Goal: Transaction & Acquisition: Purchase product/service

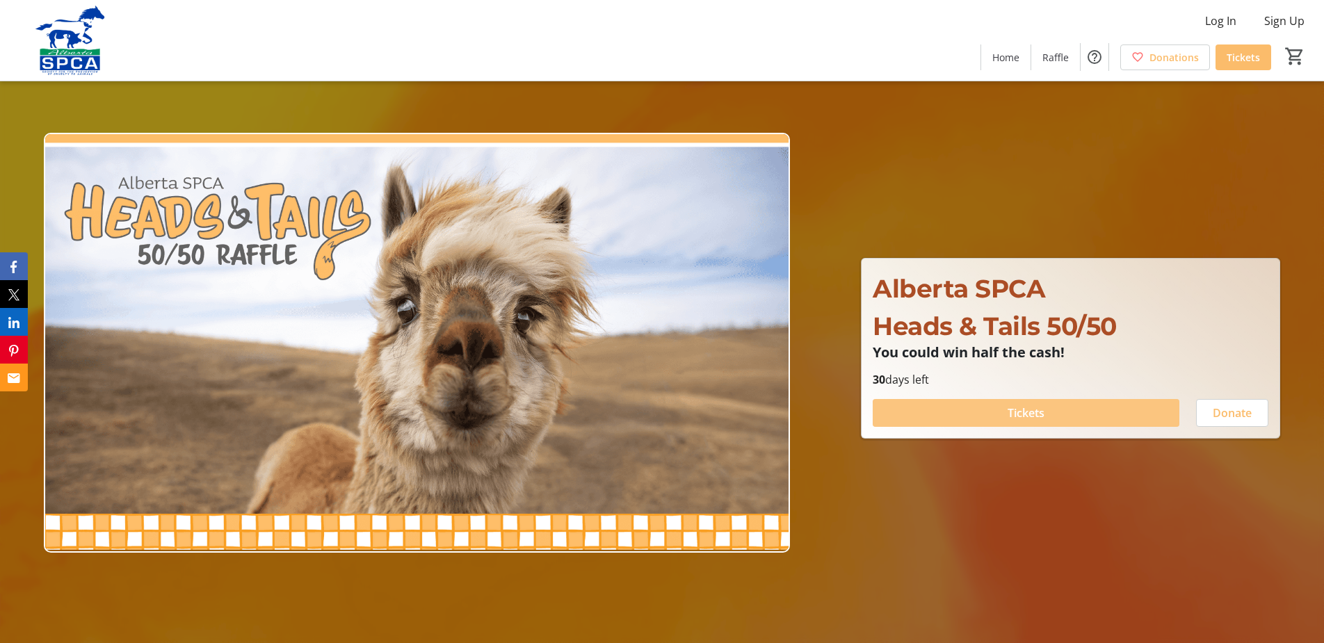
click at [1035, 419] on span "Tickets" at bounding box center [1026, 413] width 37 height 17
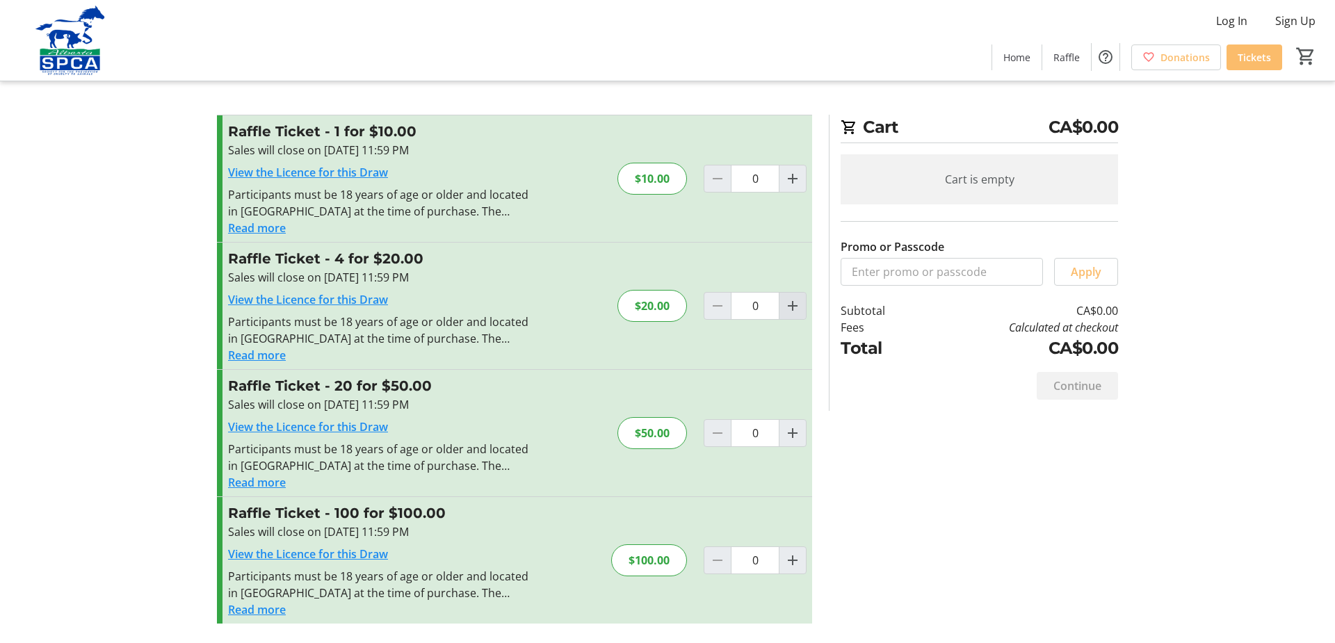
click at [801, 307] on span "Increment by one" at bounding box center [793, 306] width 26 height 26
type input "1"
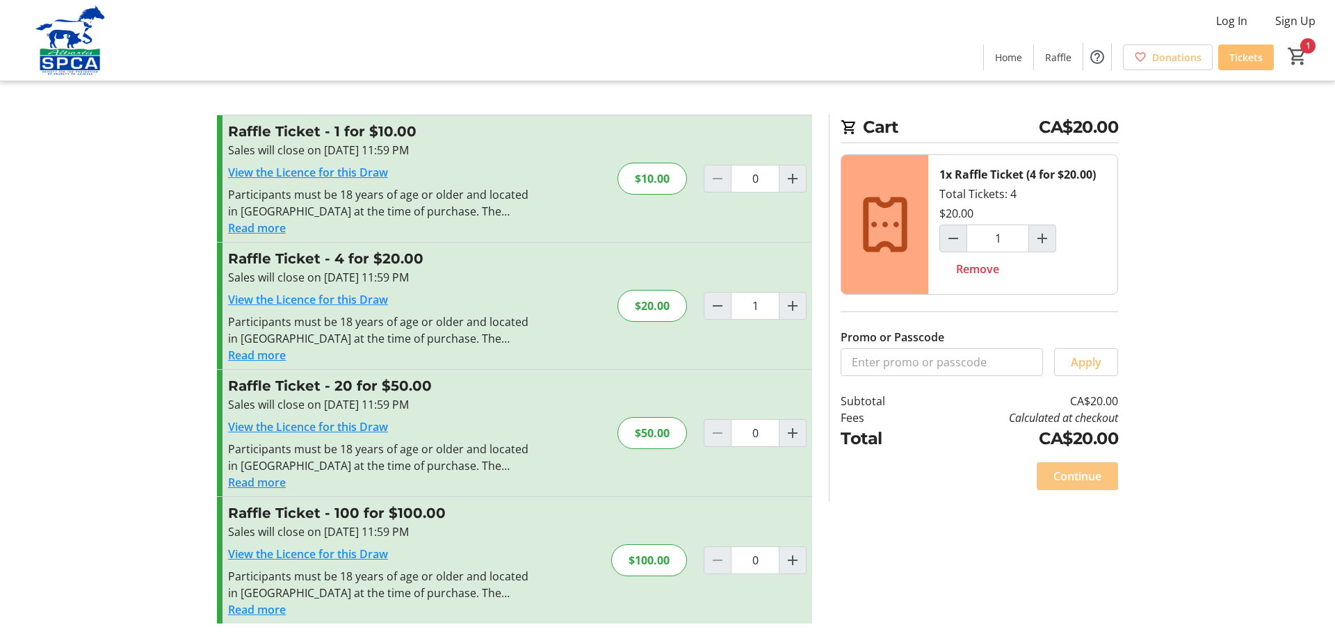
click at [1083, 478] on span "Continue" at bounding box center [1077, 476] width 48 height 17
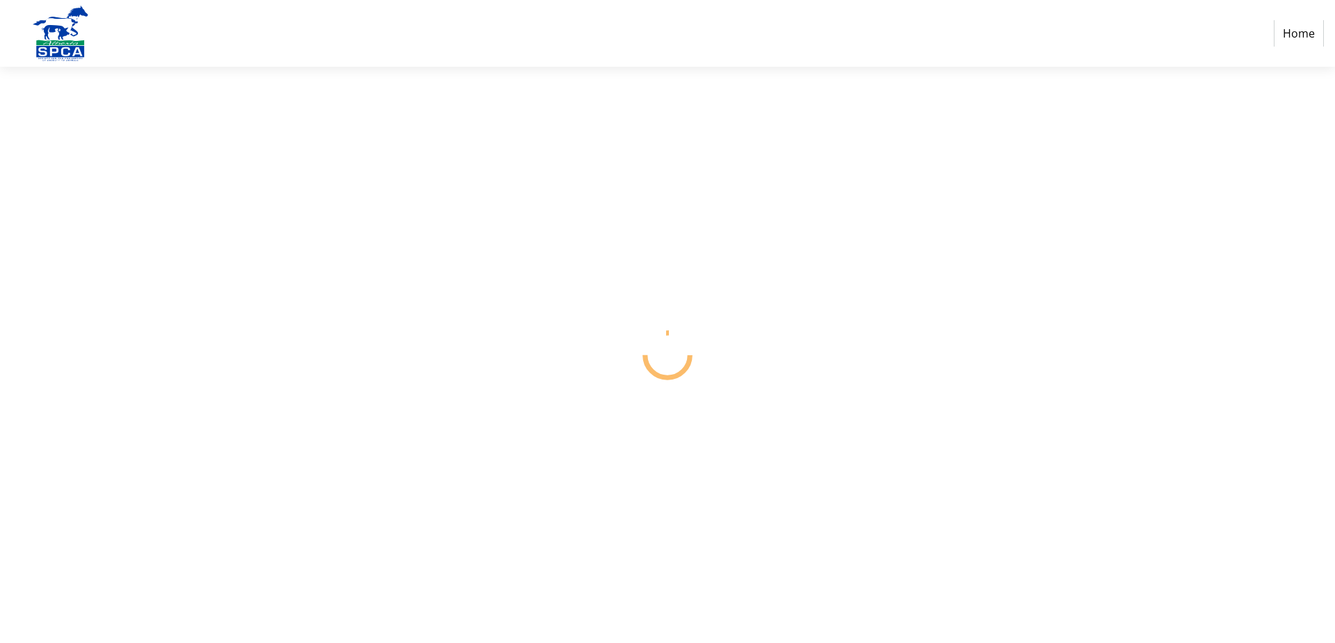
select select "CA"
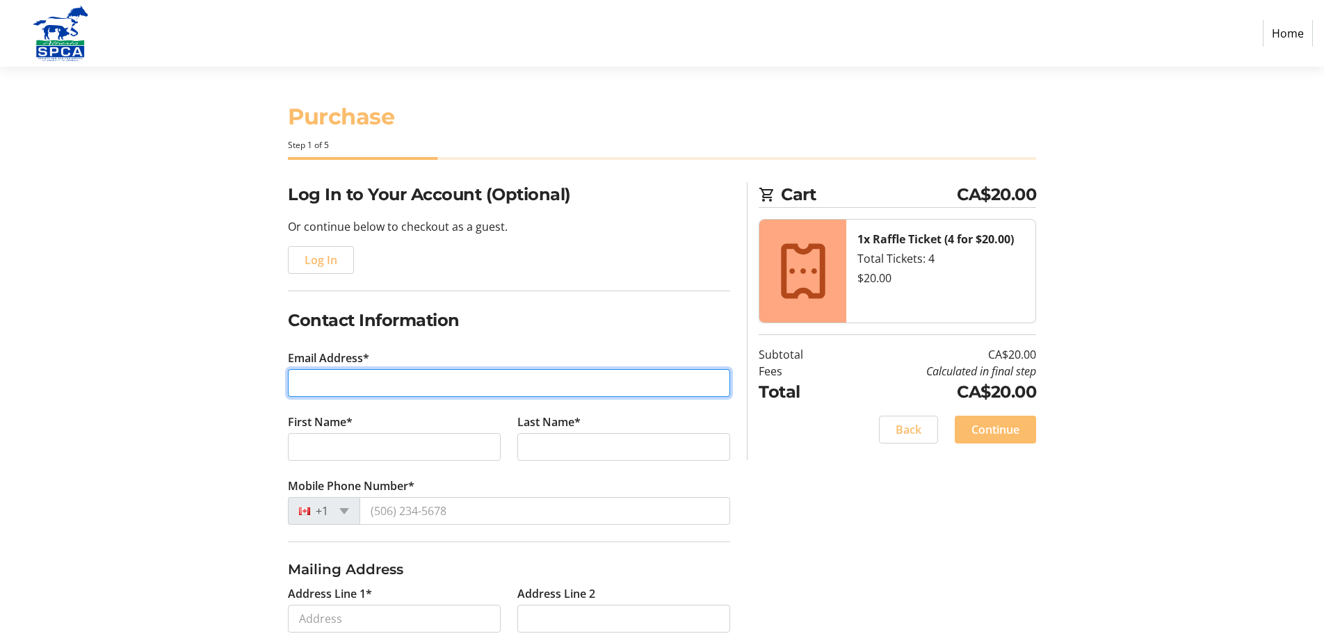
click at [412, 380] on input "Email Address*" at bounding box center [509, 383] width 442 height 28
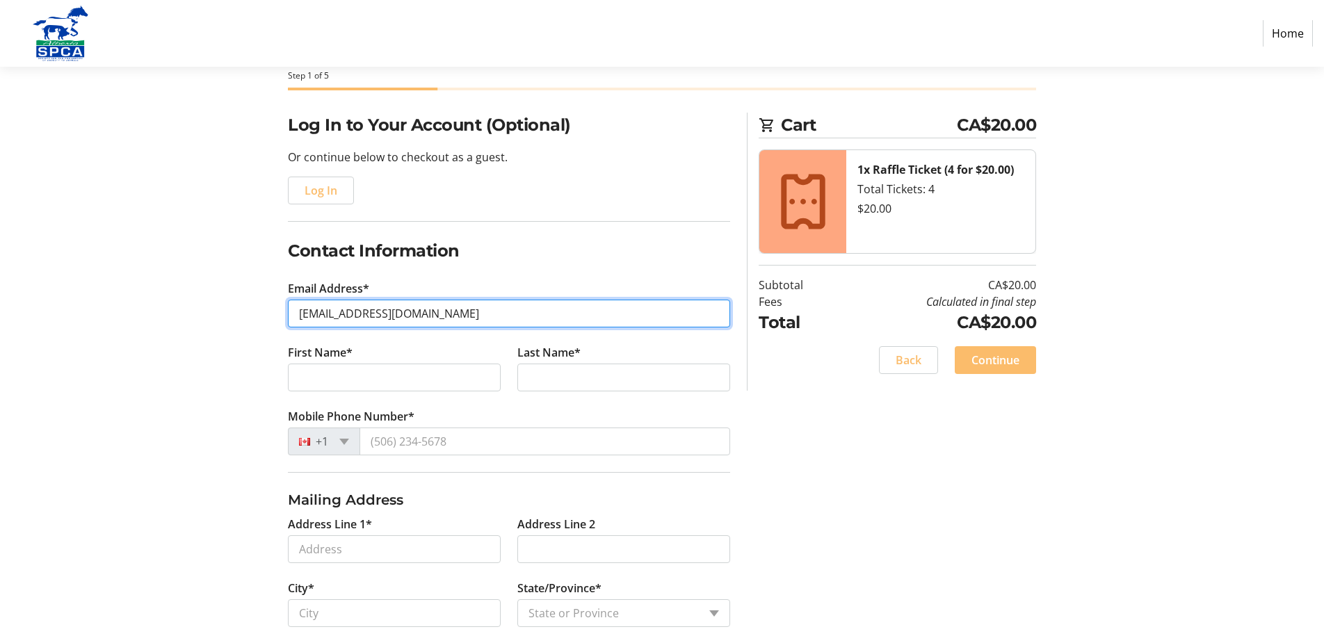
type input "[EMAIL_ADDRESS][DOMAIN_NAME]"
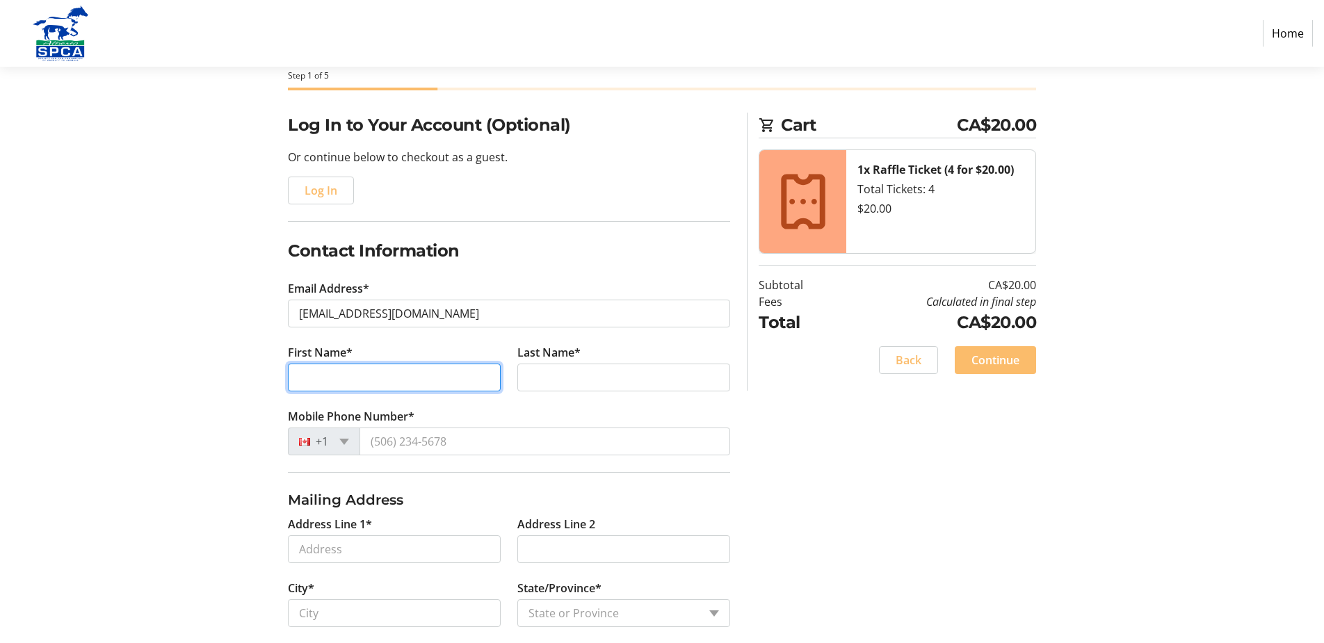
click at [346, 373] on input "First Name*" at bounding box center [394, 378] width 213 height 28
type input "[PERSON_NAME]"
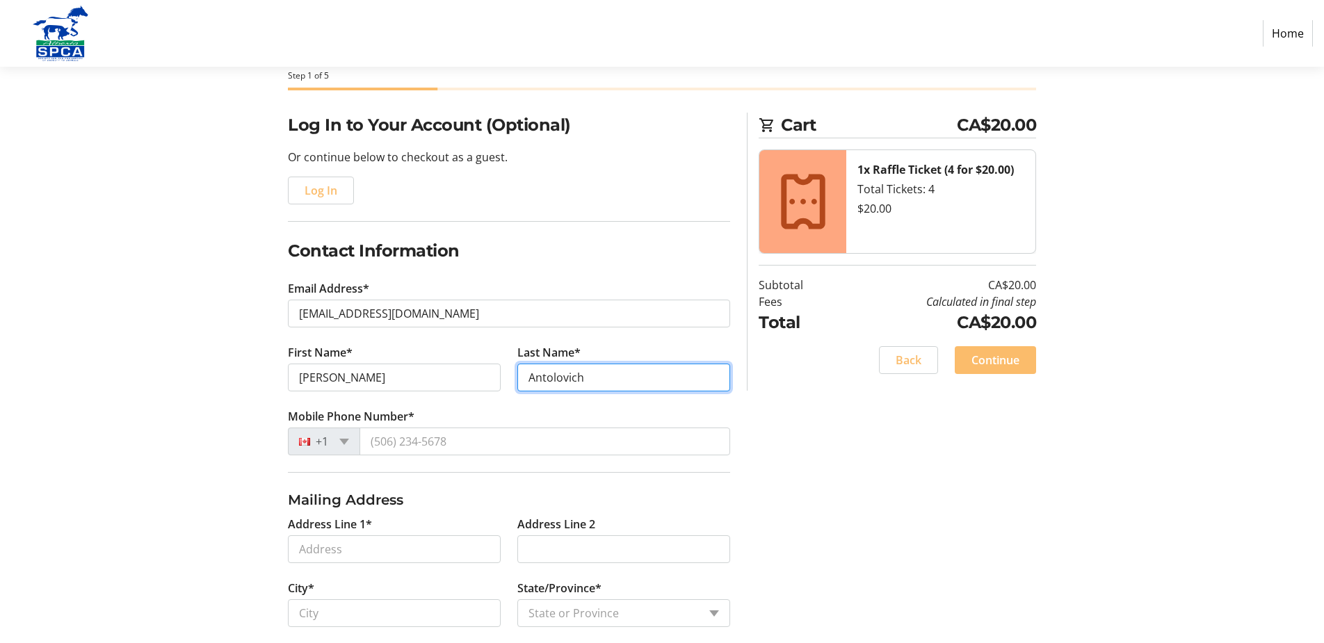
type input "Antolovich"
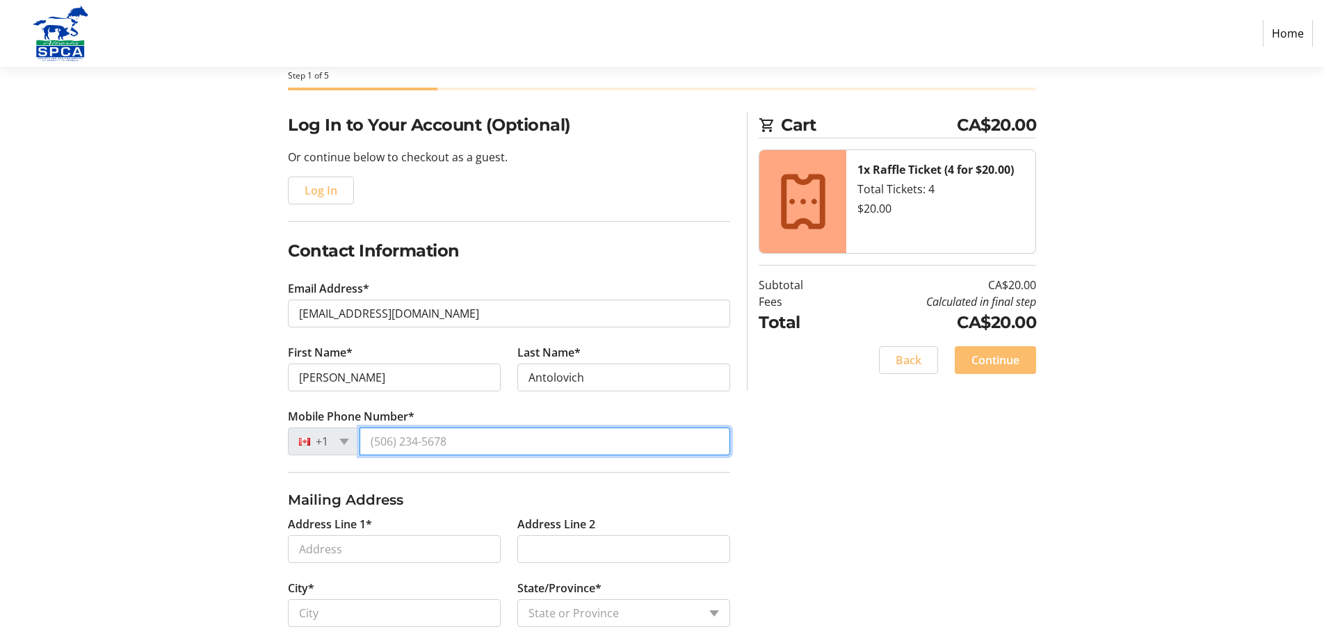
click at [417, 449] on input "Mobile Phone Number*" at bounding box center [545, 442] width 371 height 28
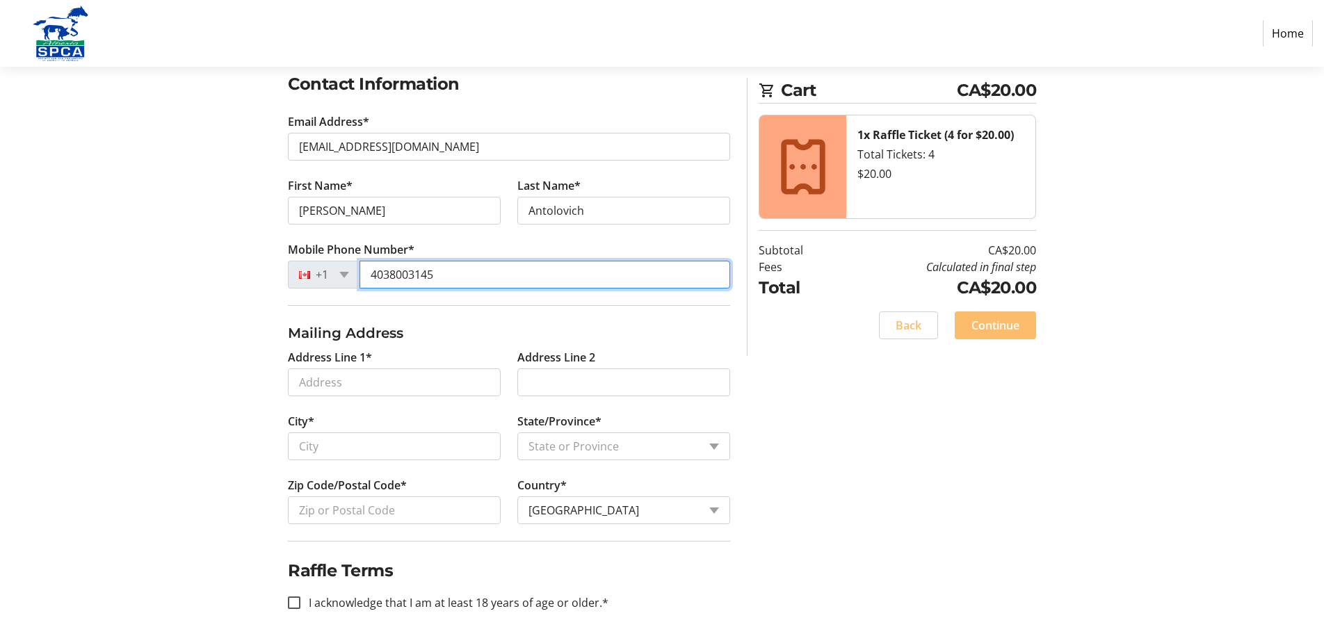
scroll to position [238, 0]
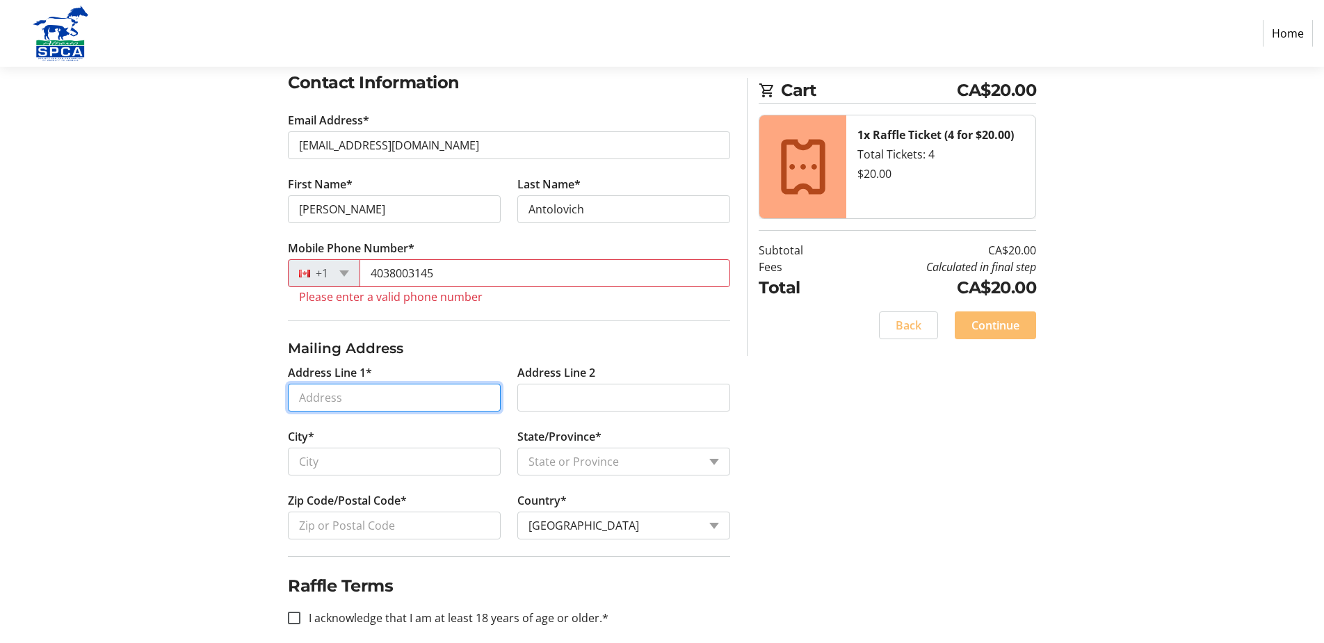
click at [398, 367] on tr-form-field "Address Line 1*" at bounding box center [394, 396] width 229 height 64
click at [396, 288] on tr-form-field "Mobile Phone Number* [PHONE_NUMBER] Please enter a valid phone number" at bounding box center [509, 280] width 442 height 81
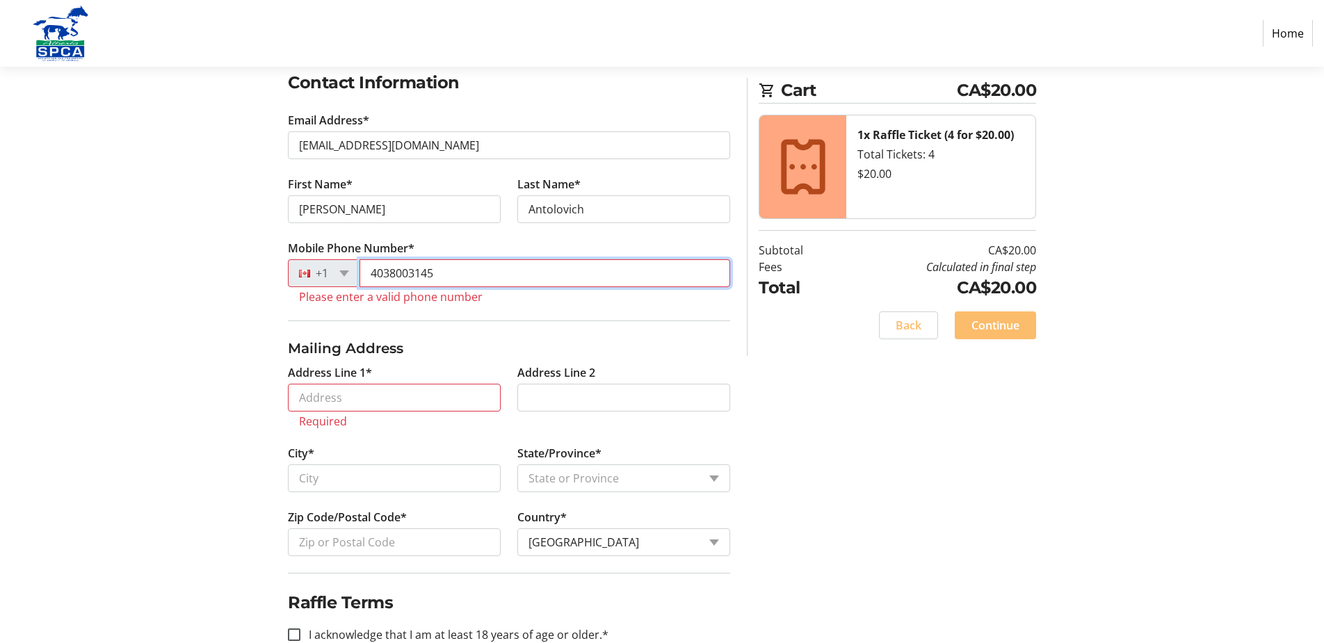
click at [395, 274] on input "4038003145" at bounding box center [545, 273] width 371 height 28
click at [389, 270] on input "4038003145" at bounding box center [545, 273] width 371 height 28
drag, startPoint x: 414, startPoint y: 272, endPoint x: 323, endPoint y: 271, distance: 91.1
click at [323, 271] on div "[PHONE_NUMBER]" at bounding box center [509, 273] width 442 height 28
type input "4034621388"
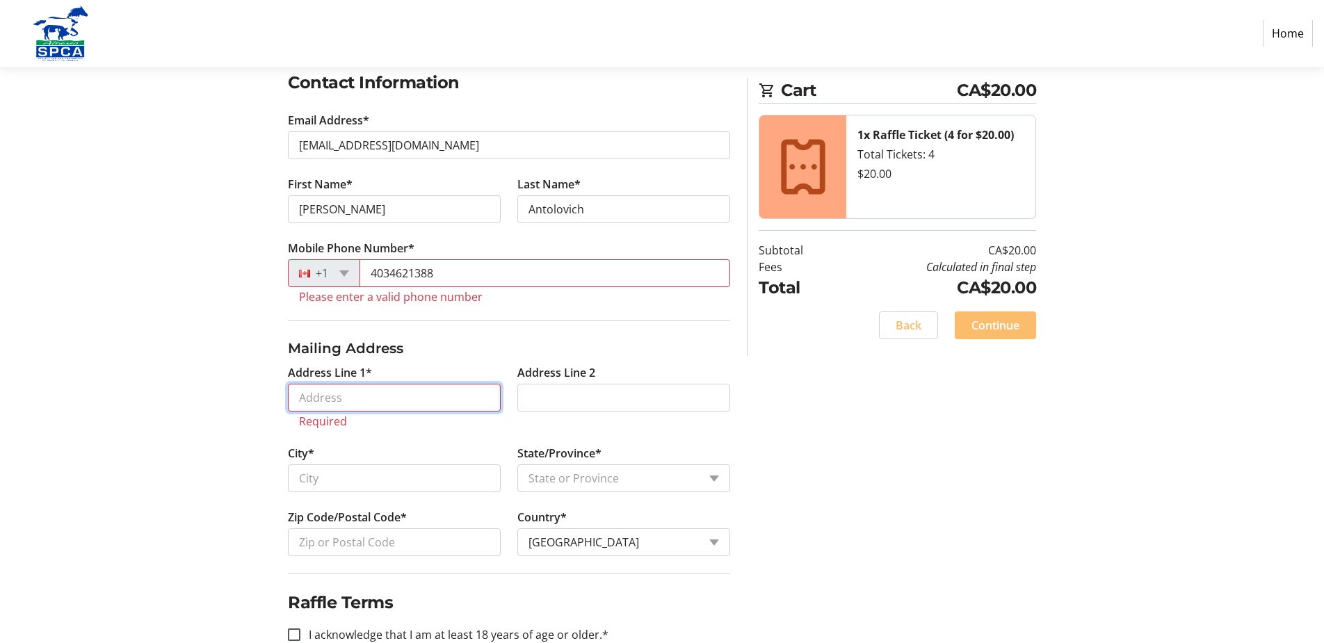
click at [439, 397] on input "Address Line 1*" at bounding box center [394, 398] width 213 height 28
drag, startPoint x: 449, startPoint y: 271, endPoint x: 337, endPoint y: 271, distance: 111.3
click at [337, 271] on div "[PHONE_NUMBER]" at bounding box center [509, 273] width 442 height 28
click at [379, 277] on input "4034621388" at bounding box center [545, 273] width 371 height 28
drag, startPoint x: 373, startPoint y: 271, endPoint x: 490, endPoint y: 275, distance: 116.9
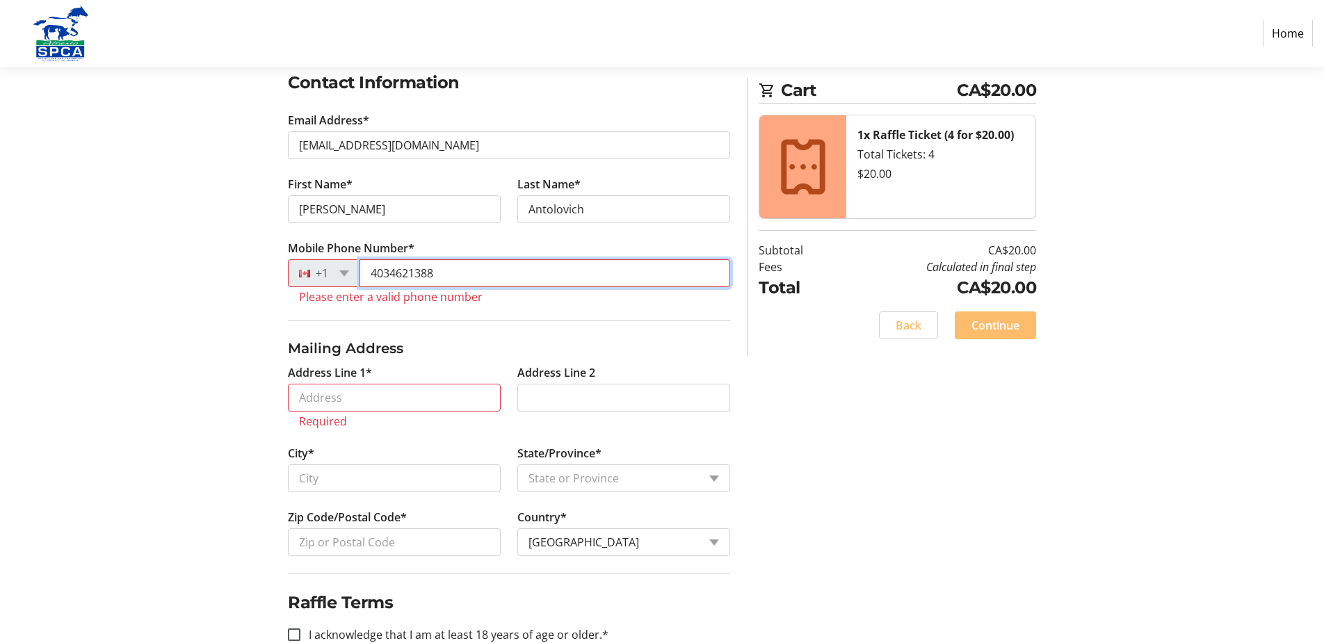
click at [490, 275] on input "4034621388" at bounding box center [545, 273] width 371 height 28
click at [379, 273] on input "Mobile Phone Number*" at bounding box center [545, 273] width 371 height 28
click at [379, 275] on input "Mobile Phone Number*" at bounding box center [545, 273] width 371 height 28
type input "4"
